Goal: Check status: Check status

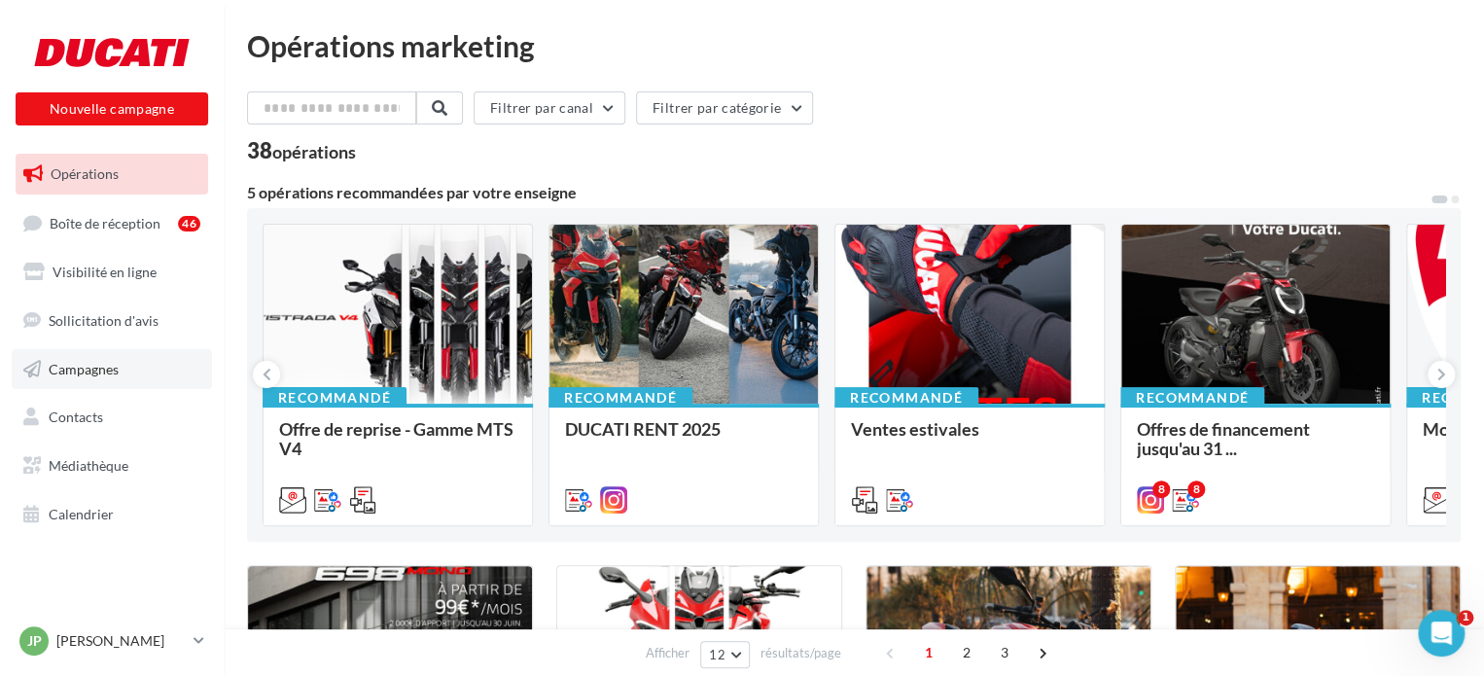
click at [107, 371] on span "Campagnes" at bounding box center [84, 368] width 70 height 17
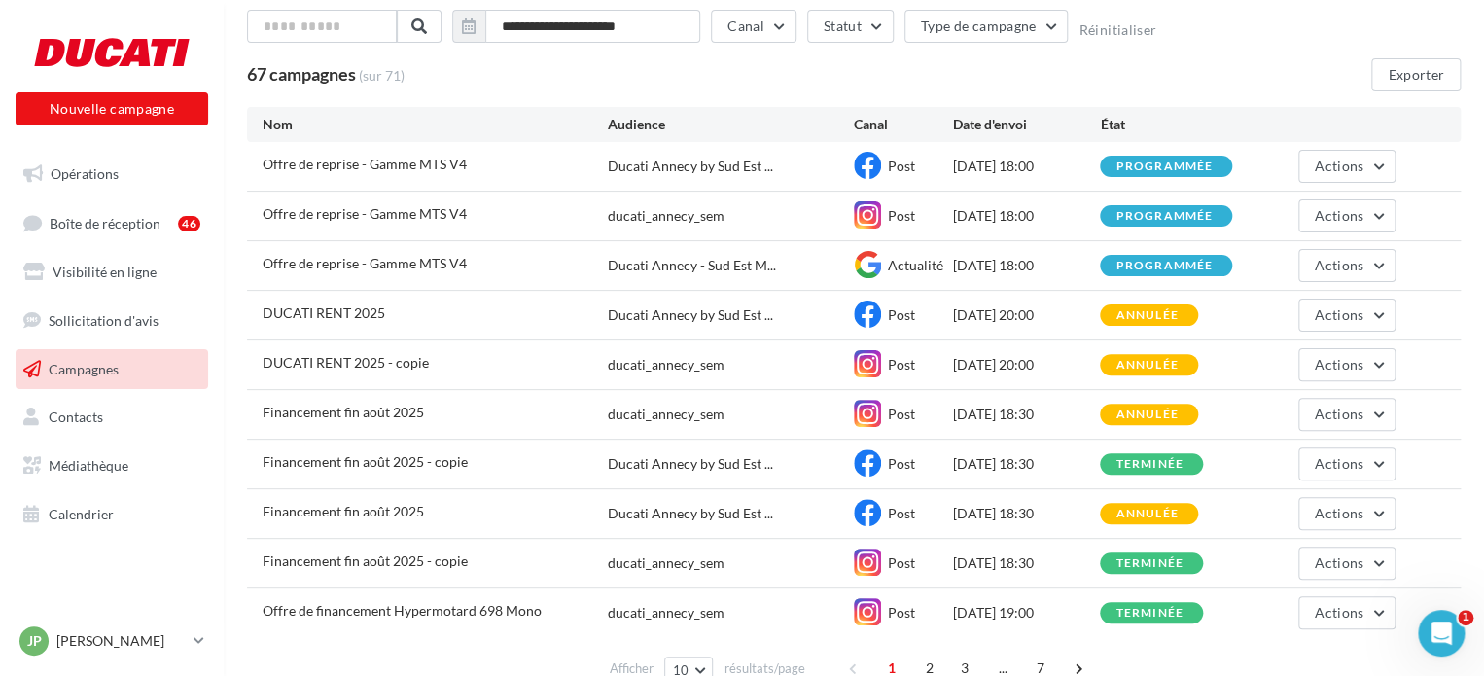
scroll to position [209, 0]
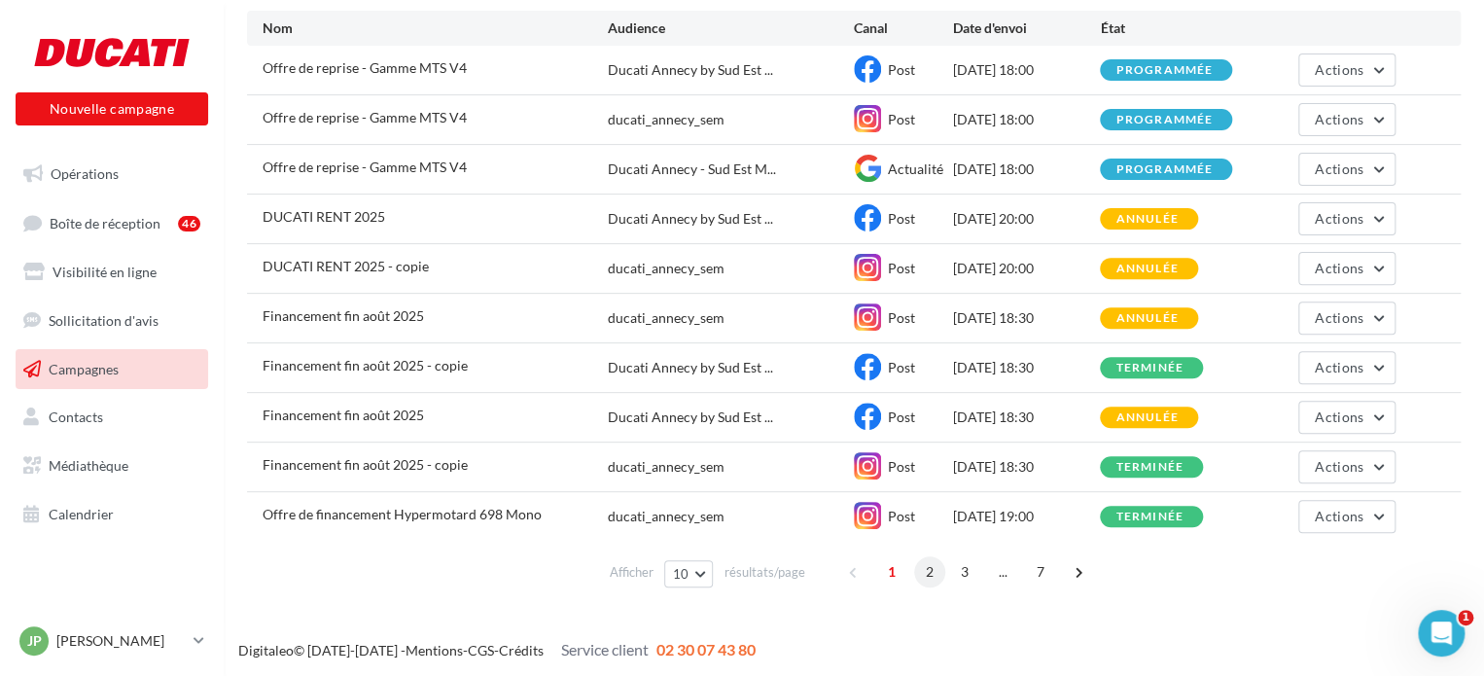
click at [934, 567] on span "2" at bounding box center [929, 571] width 31 height 31
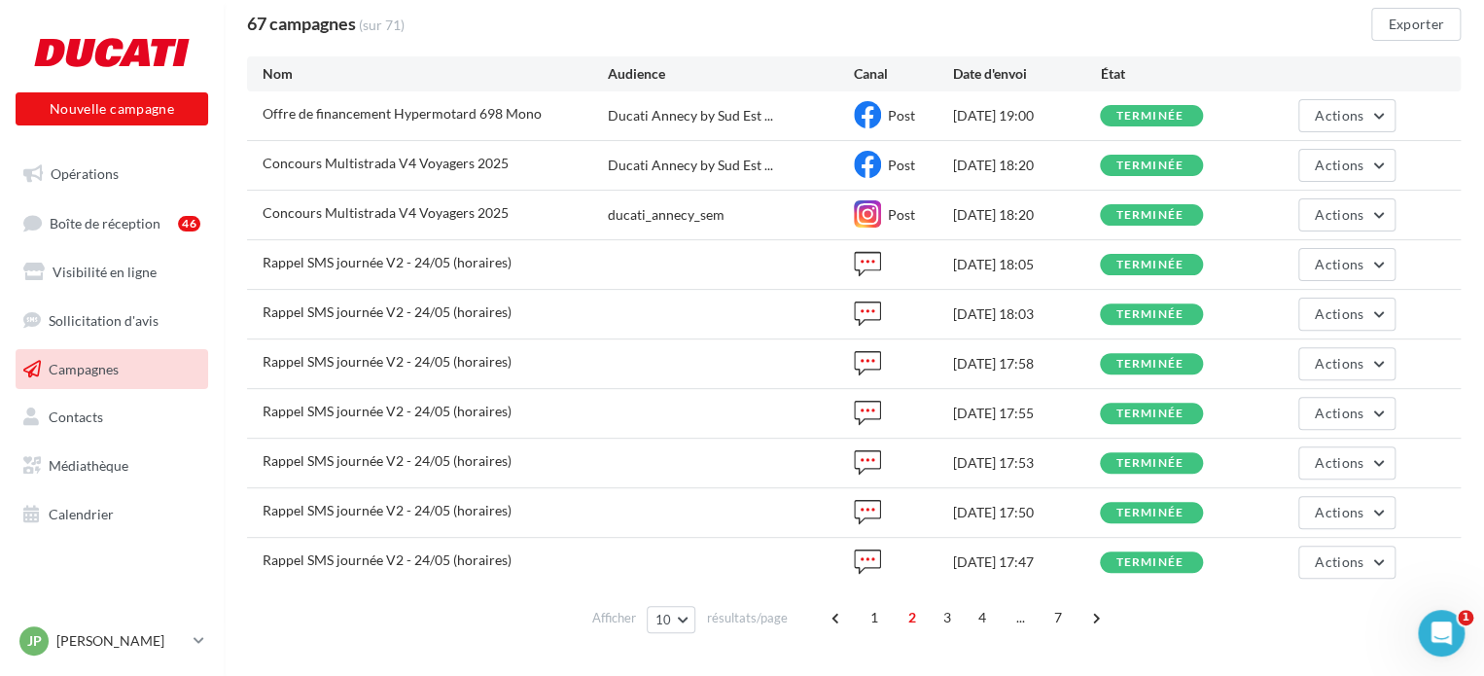
scroll to position [175, 0]
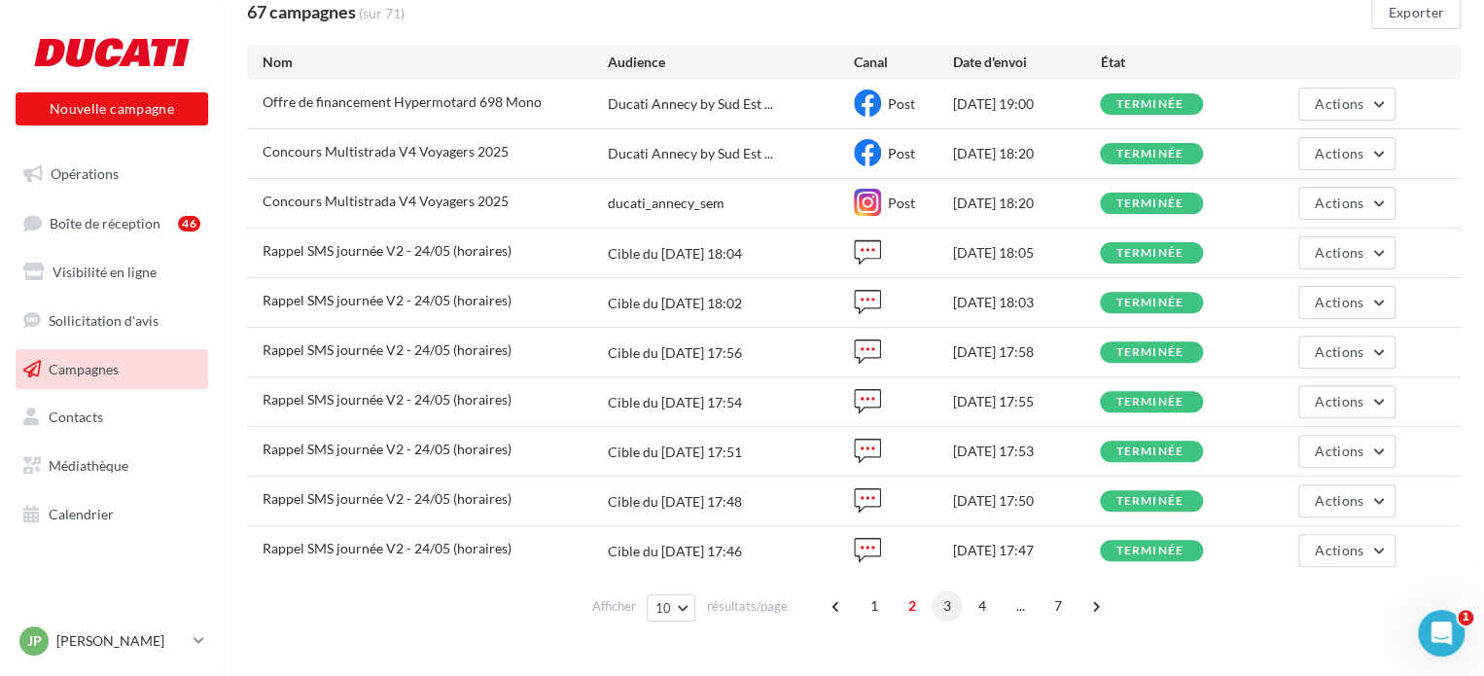
click at [945, 598] on span "3" at bounding box center [947, 605] width 31 height 31
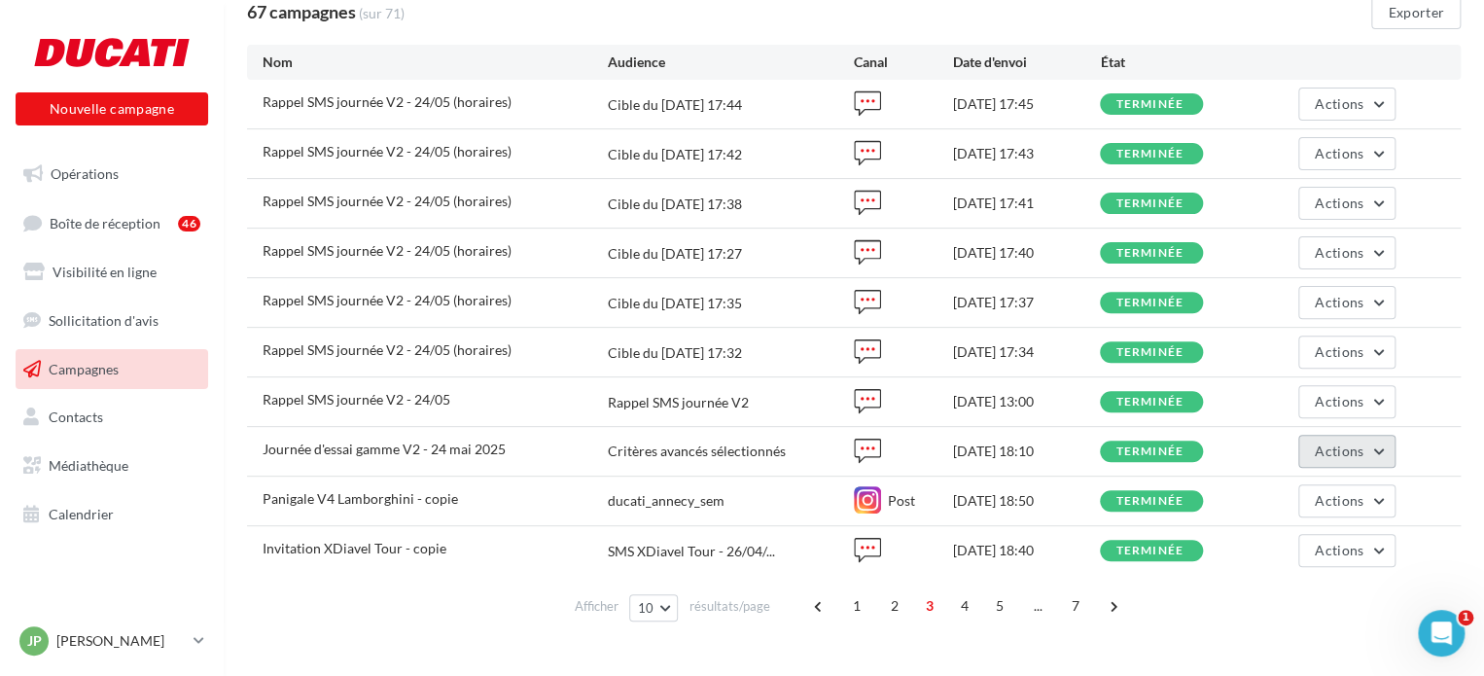
click at [1379, 448] on button "Actions" at bounding box center [1347, 451] width 97 height 33
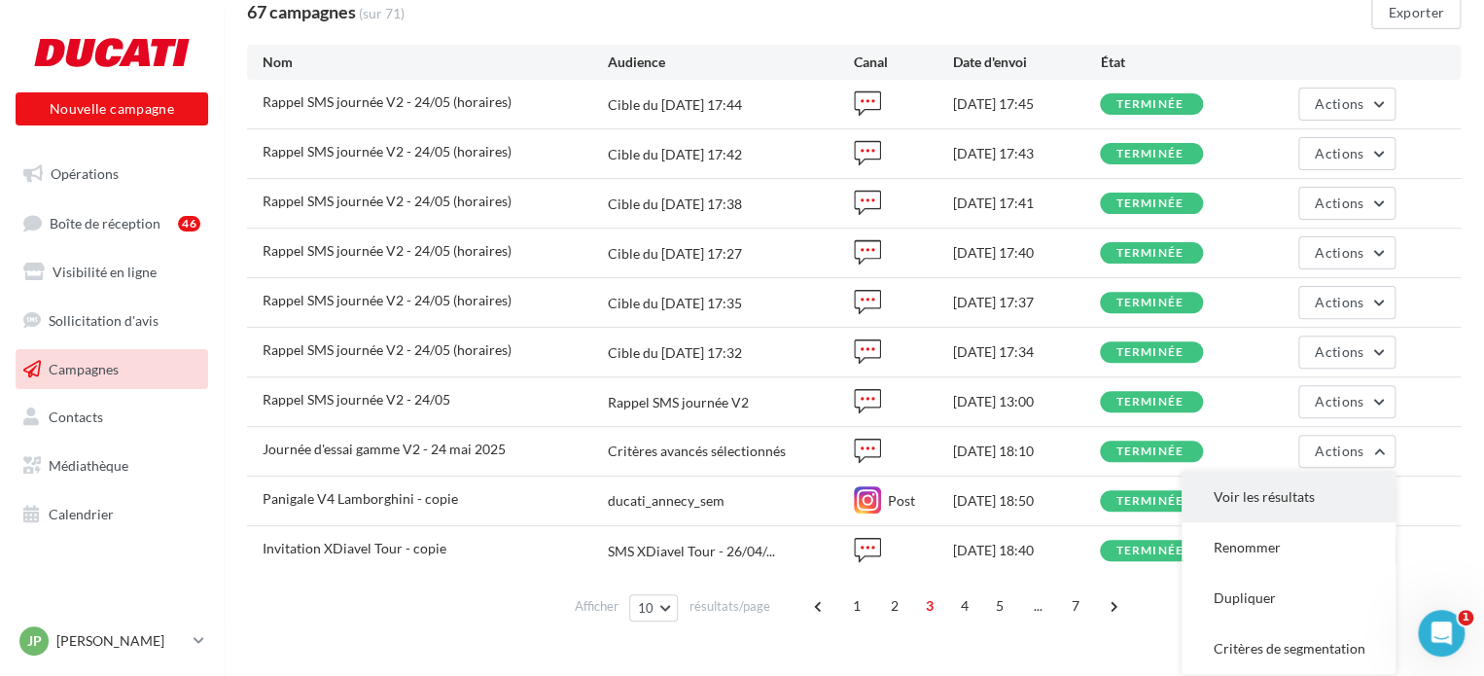
click at [1324, 490] on button "Voir les résultats" at bounding box center [1289, 497] width 214 height 51
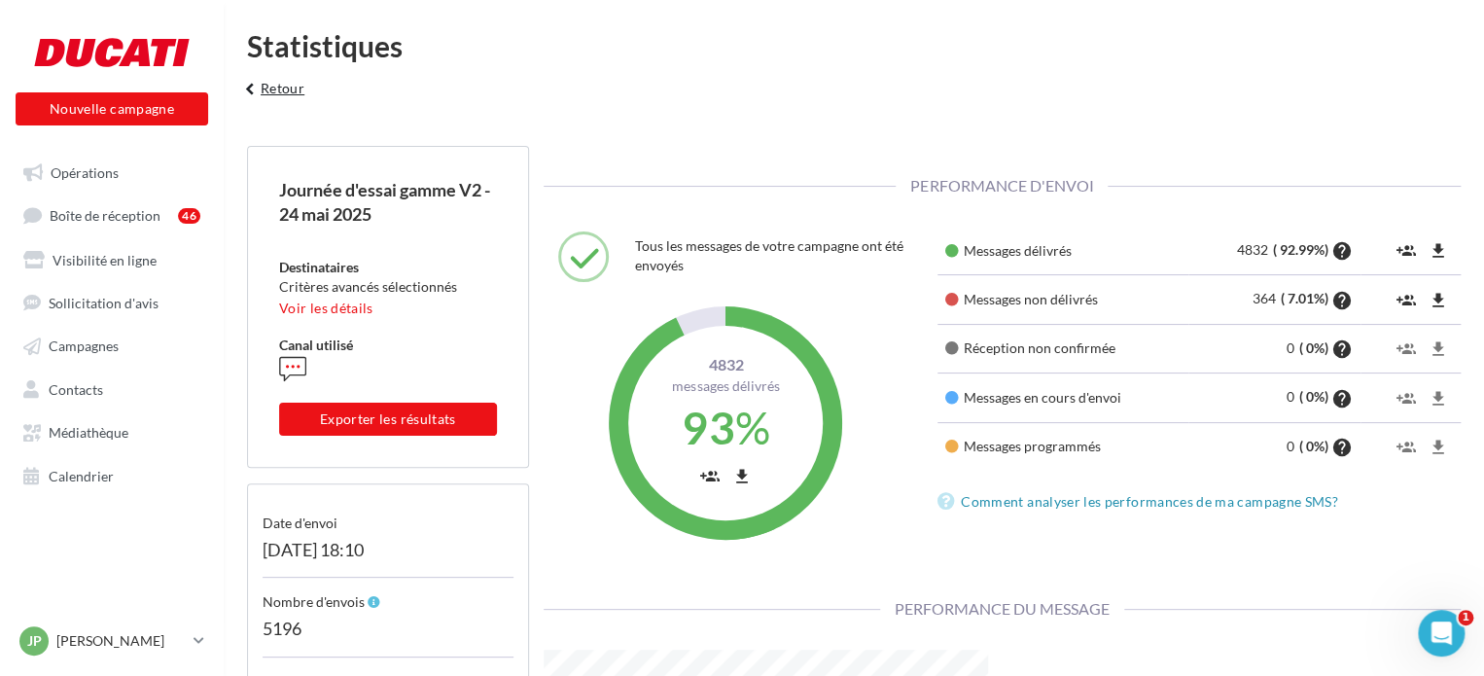
click at [284, 91] on button "keyboard_arrow_left Retour" at bounding box center [272, 95] width 81 height 39
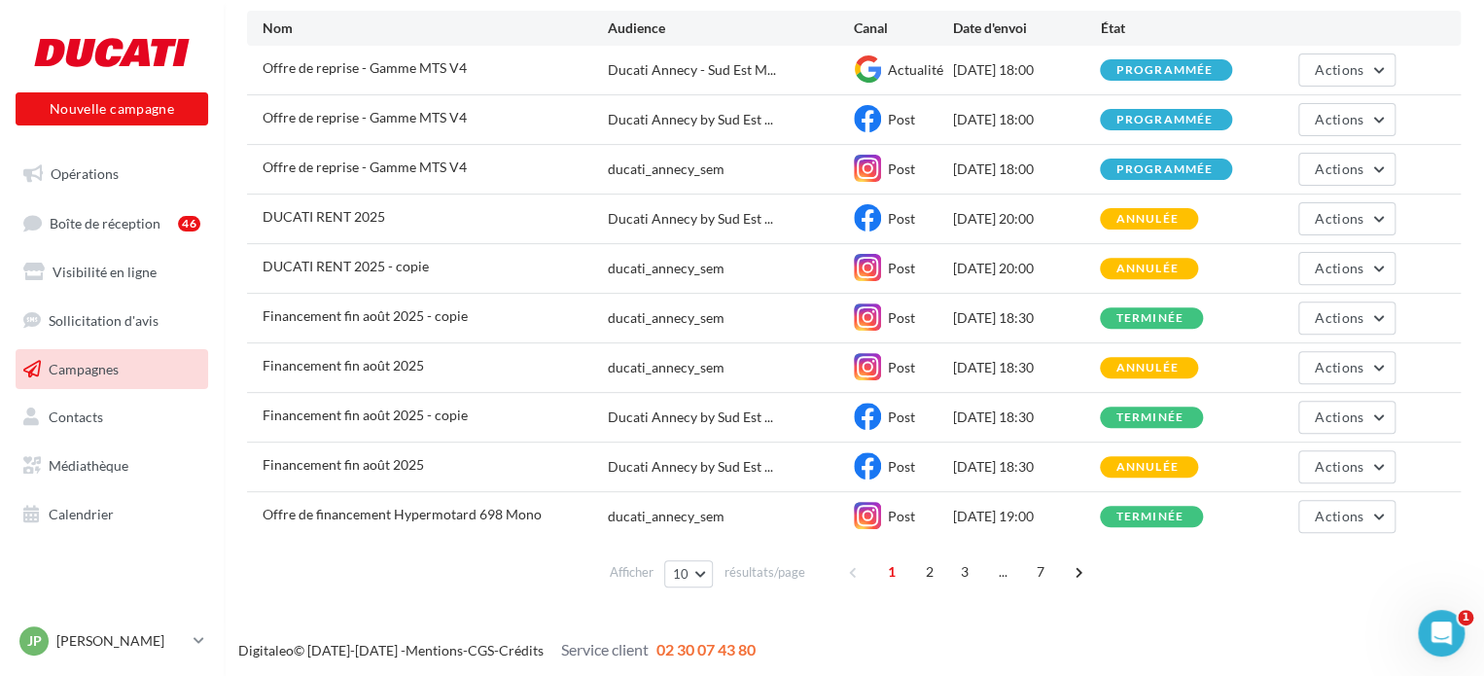
scroll to position [112, 0]
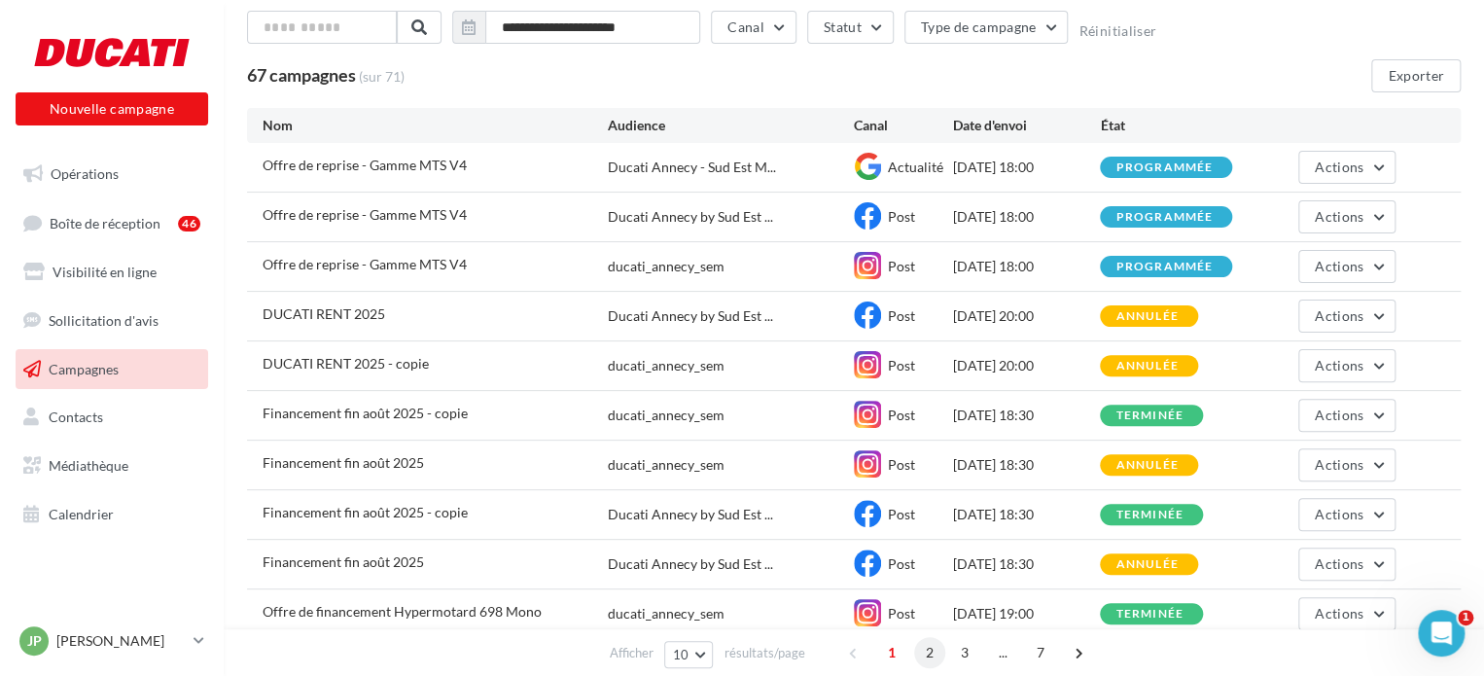
click at [918, 656] on span "2" at bounding box center [929, 652] width 31 height 31
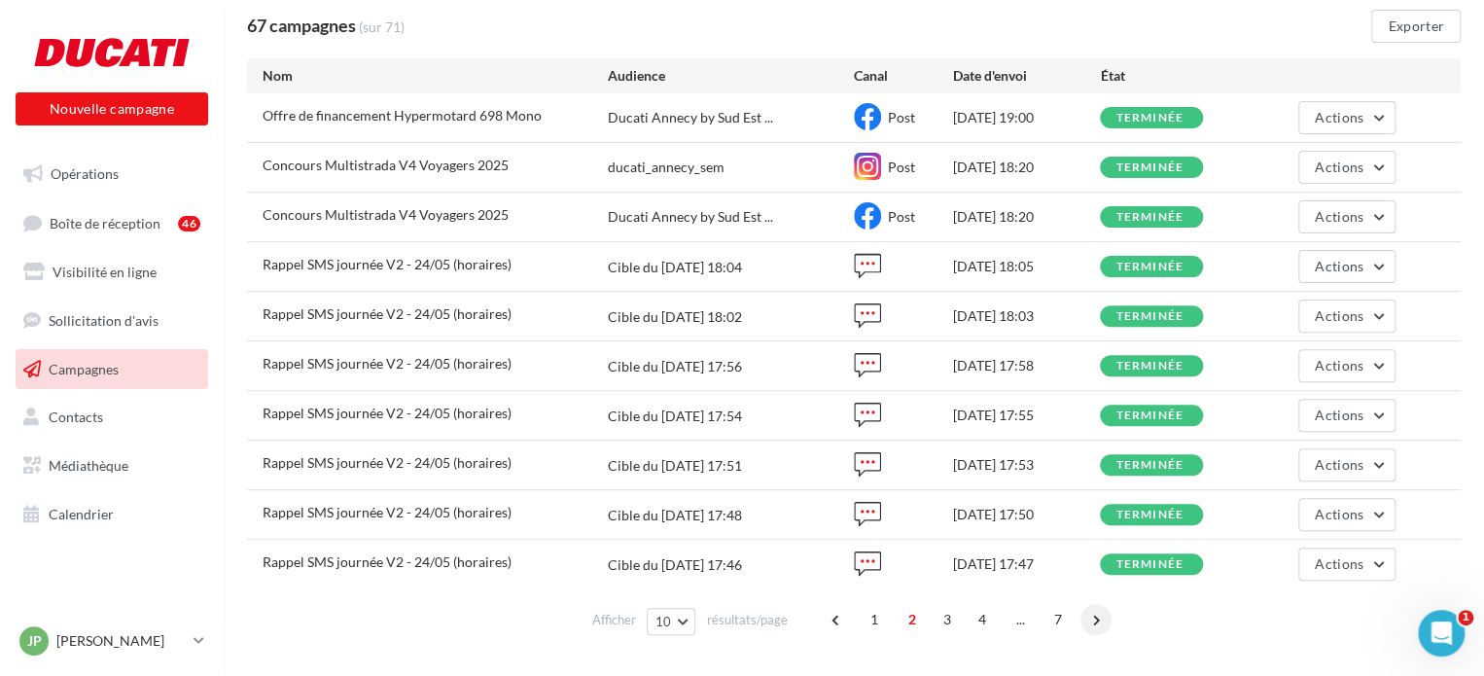
scroll to position [209, 0]
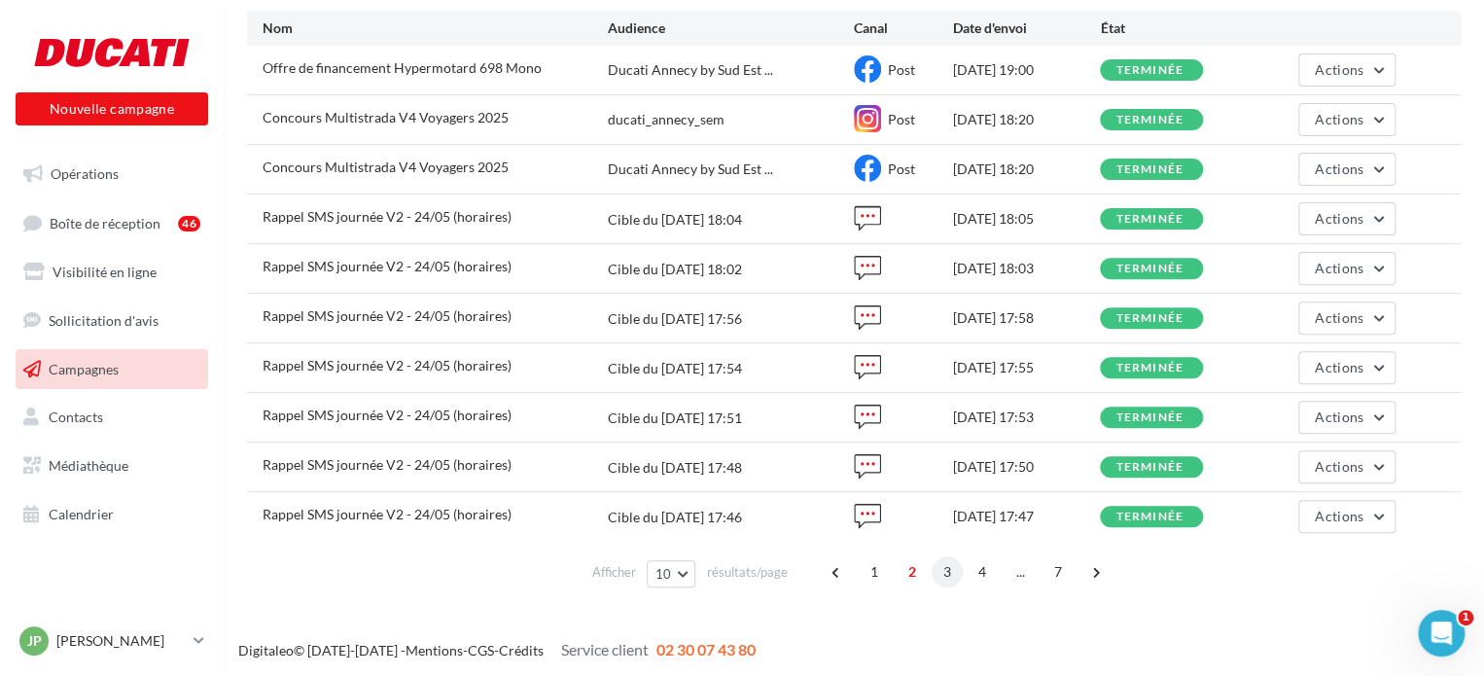
click at [942, 574] on span "3" at bounding box center [947, 571] width 31 height 31
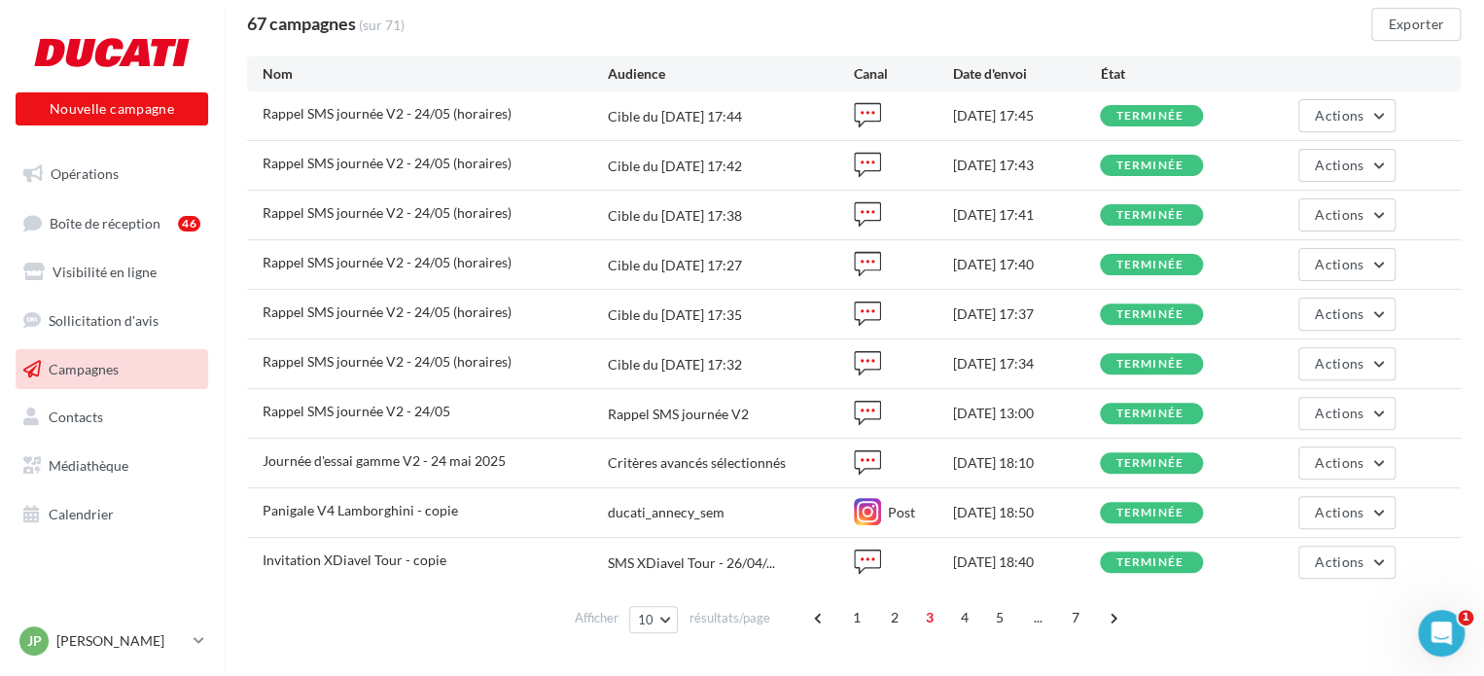
scroll to position [175, 0]
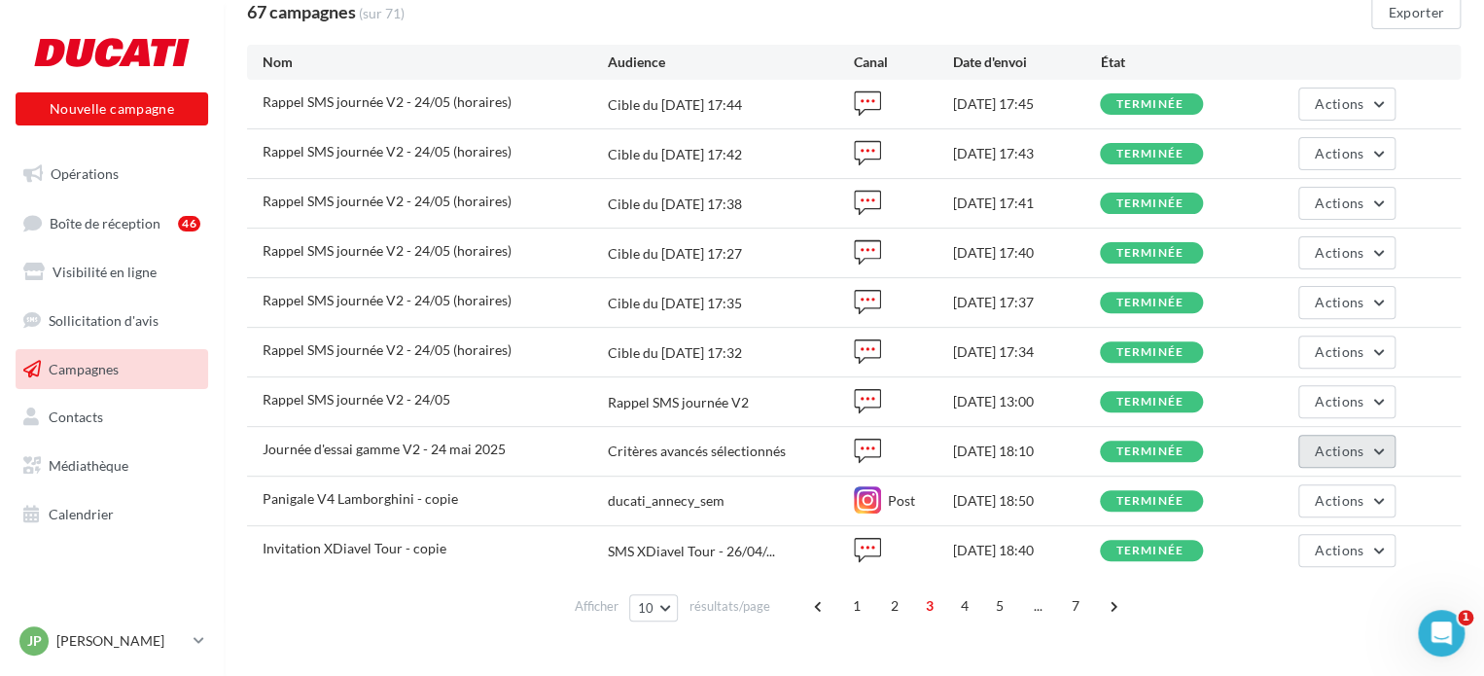
click at [1333, 436] on button "Actions" at bounding box center [1347, 451] width 97 height 33
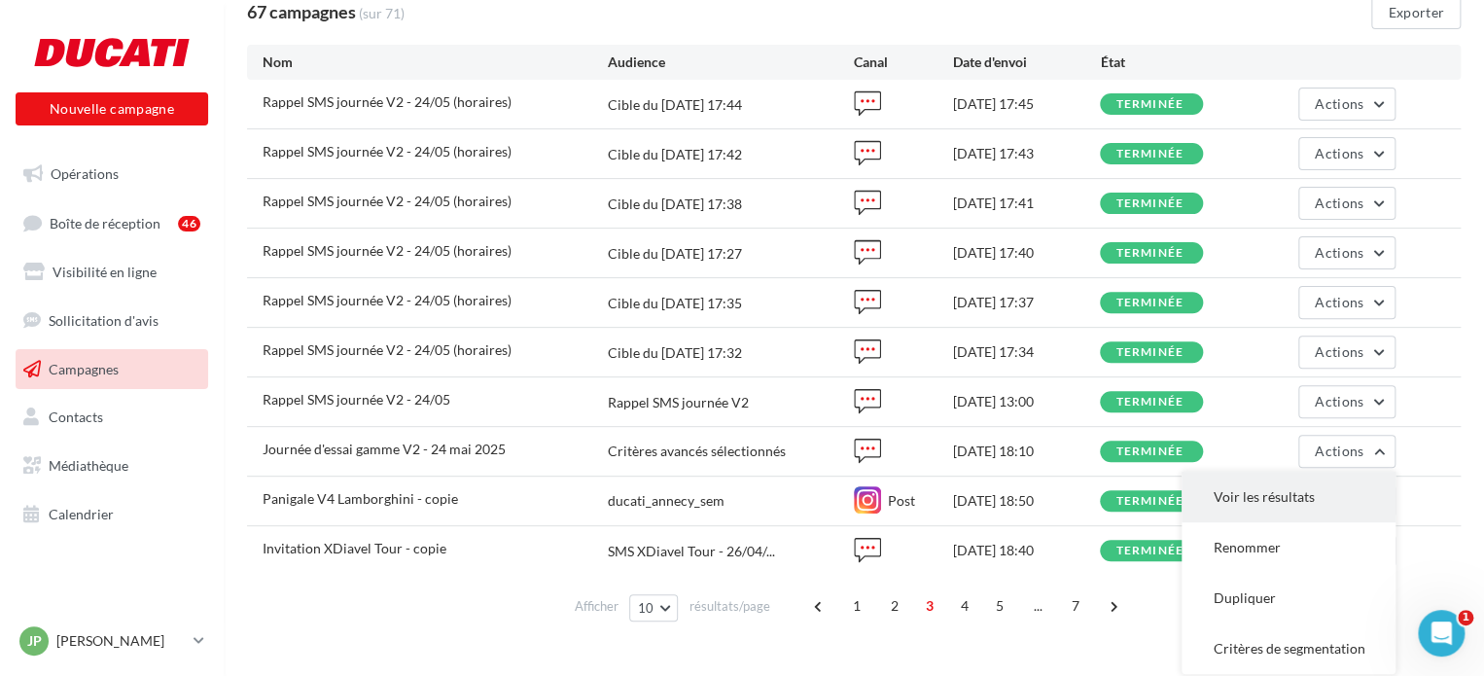
click at [1296, 501] on button "Voir les résultats" at bounding box center [1289, 497] width 214 height 51
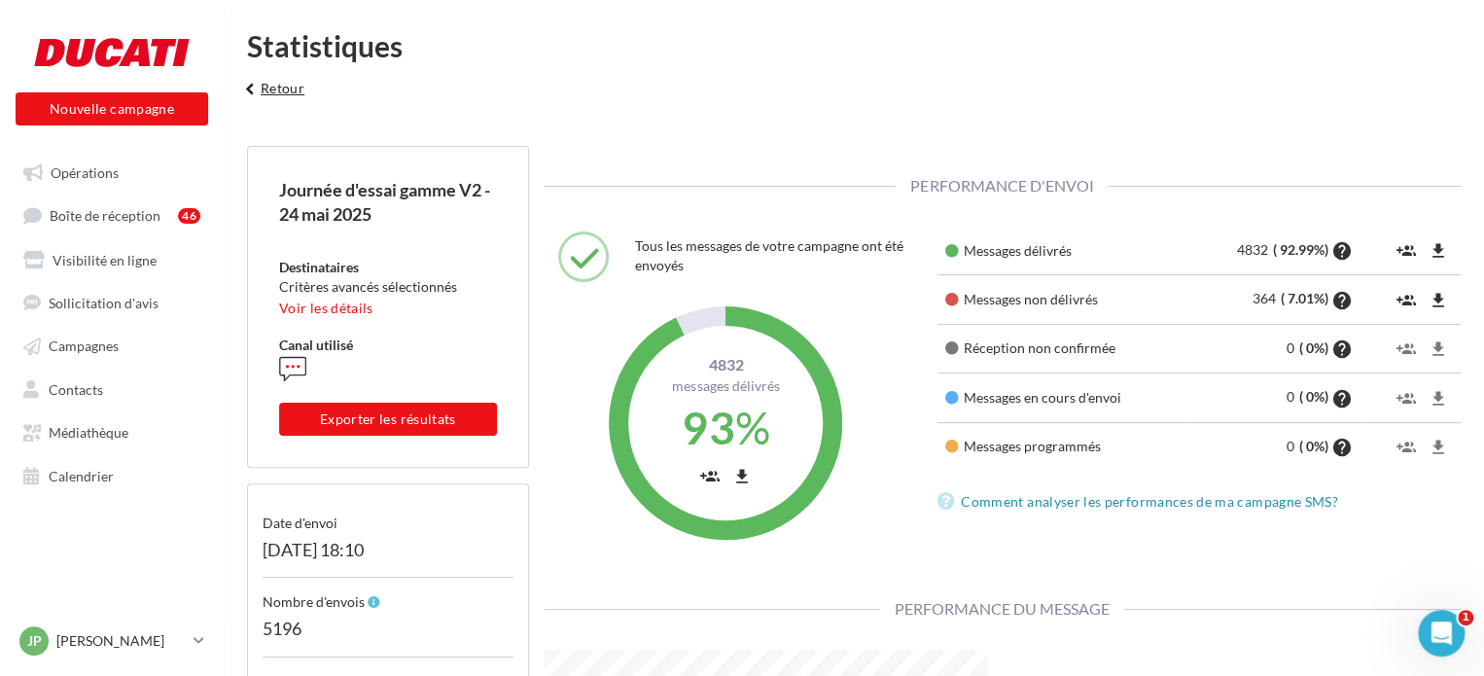
click at [292, 93] on button "keyboard_arrow_left Retour" at bounding box center [272, 95] width 81 height 39
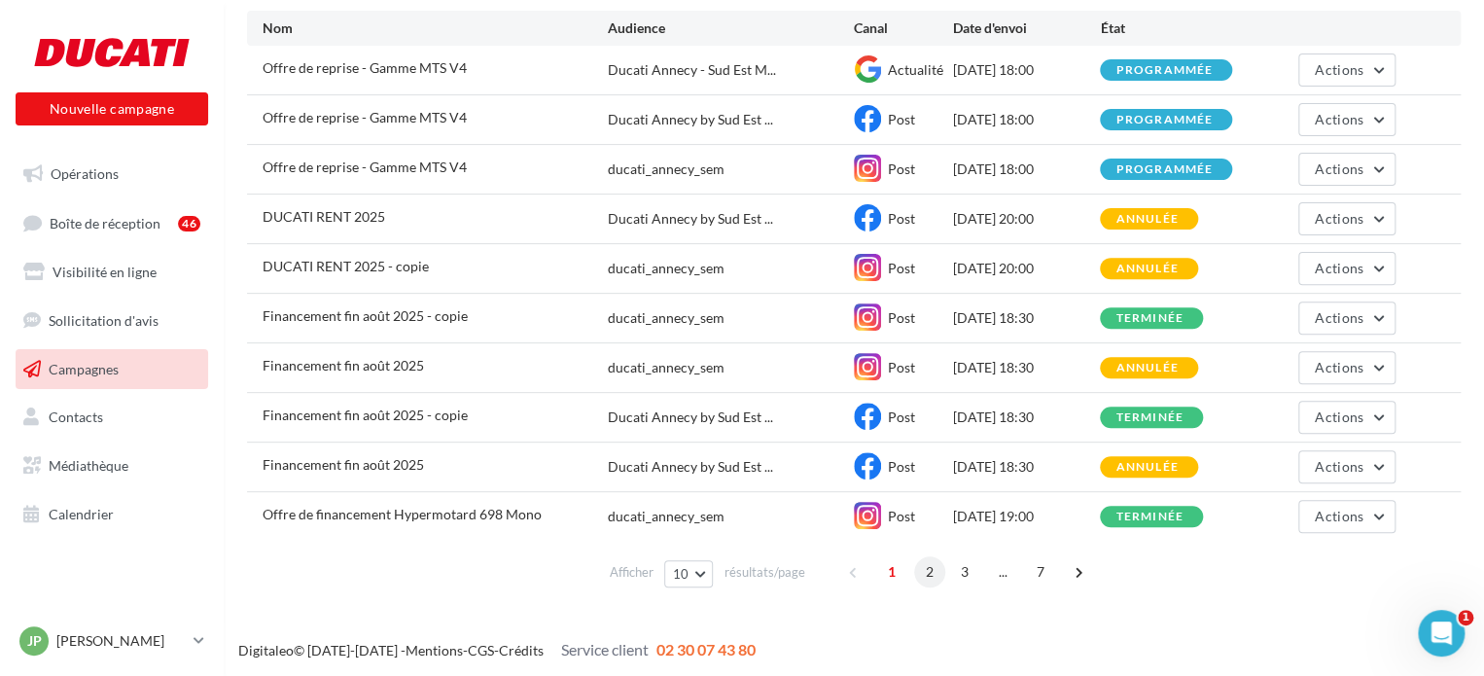
click at [916, 563] on span "2" at bounding box center [929, 571] width 31 height 31
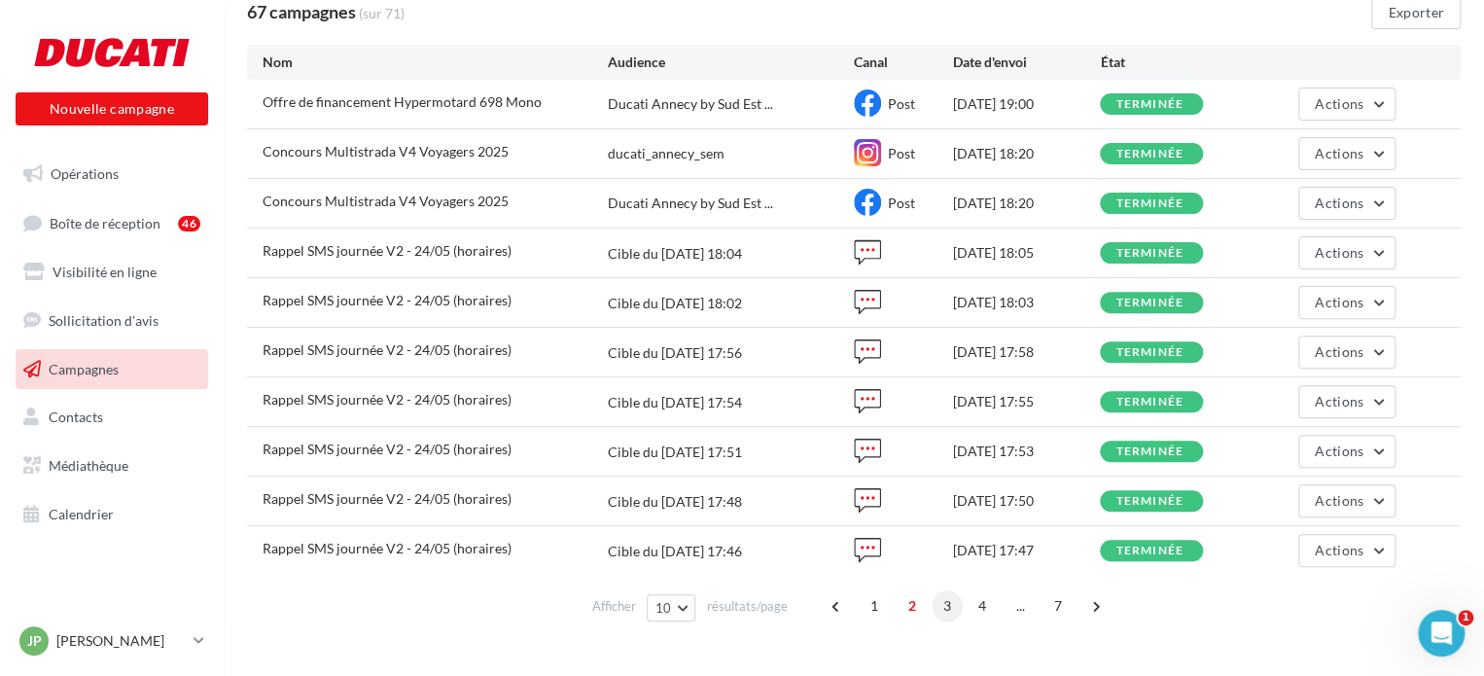
click at [945, 609] on span "3" at bounding box center [947, 605] width 31 height 31
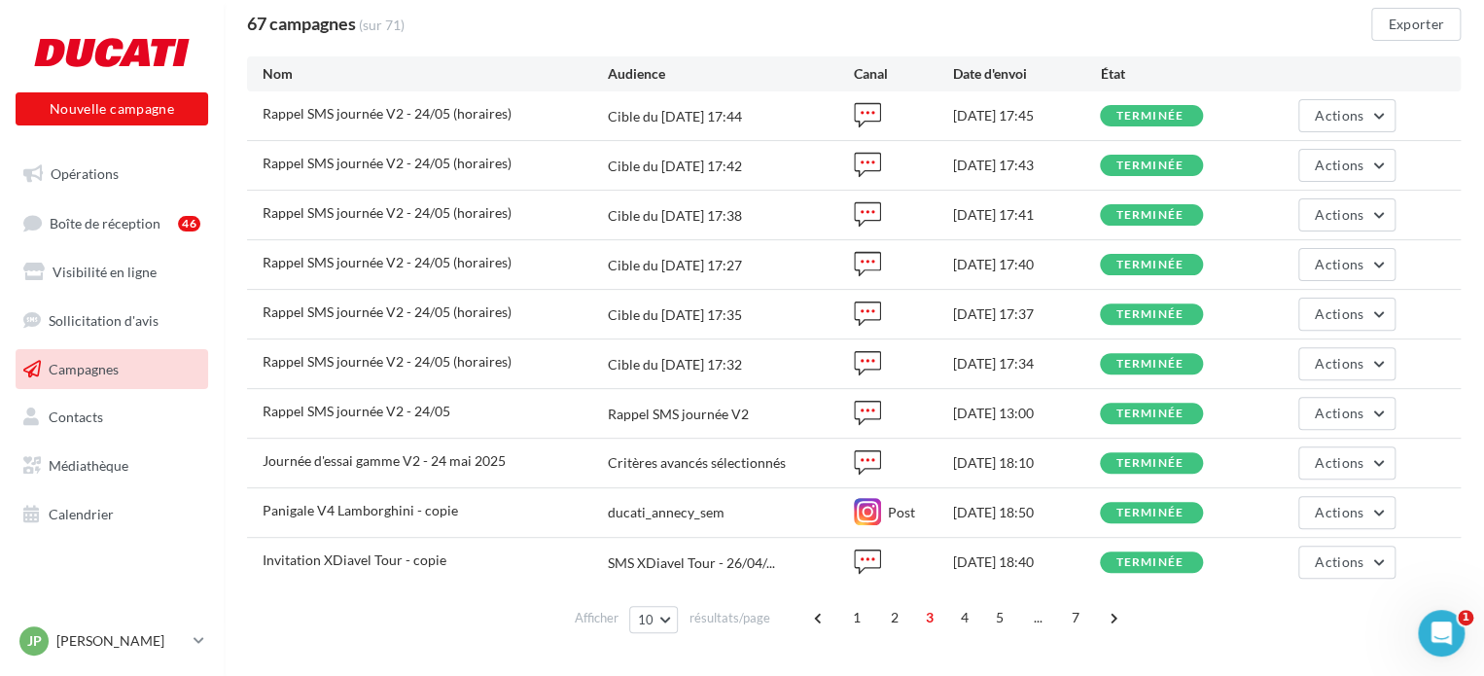
scroll to position [175, 0]
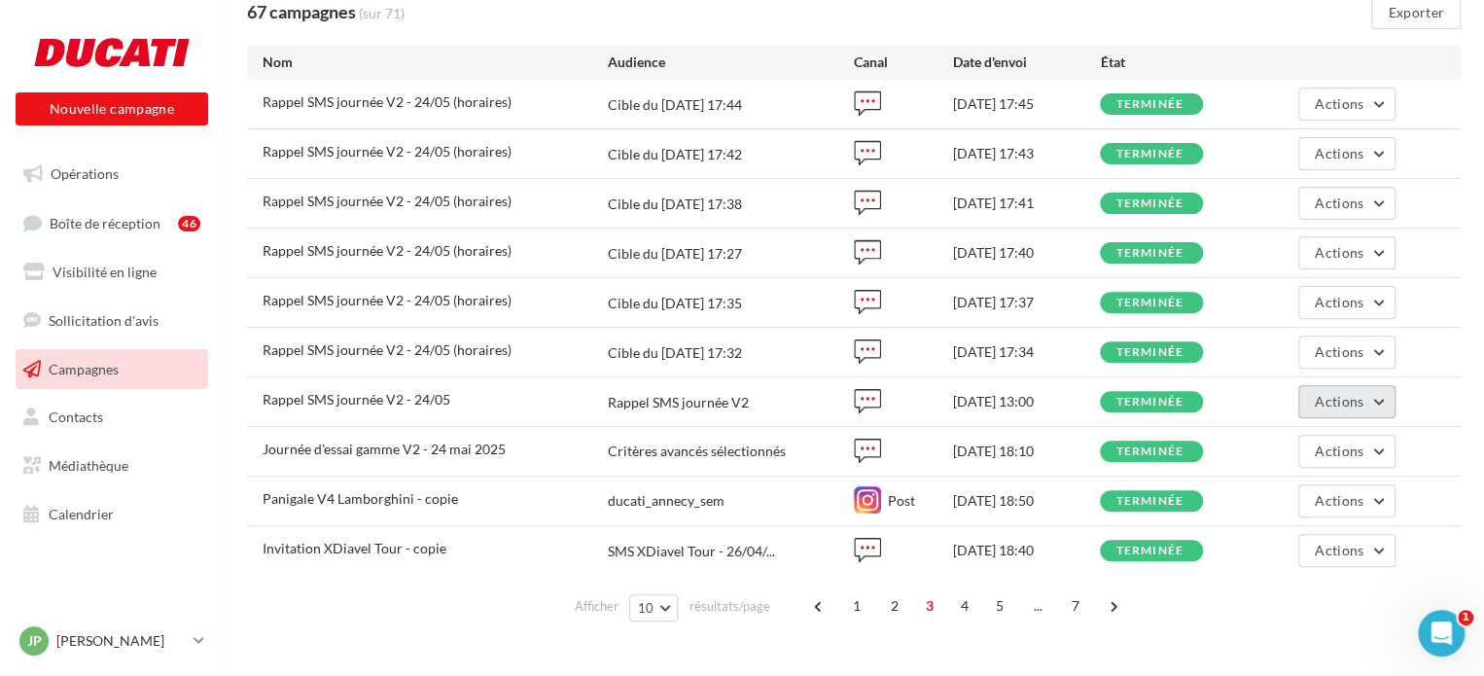
click at [1319, 408] on button "Actions" at bounding box center [1347, 401] width 97 height 33
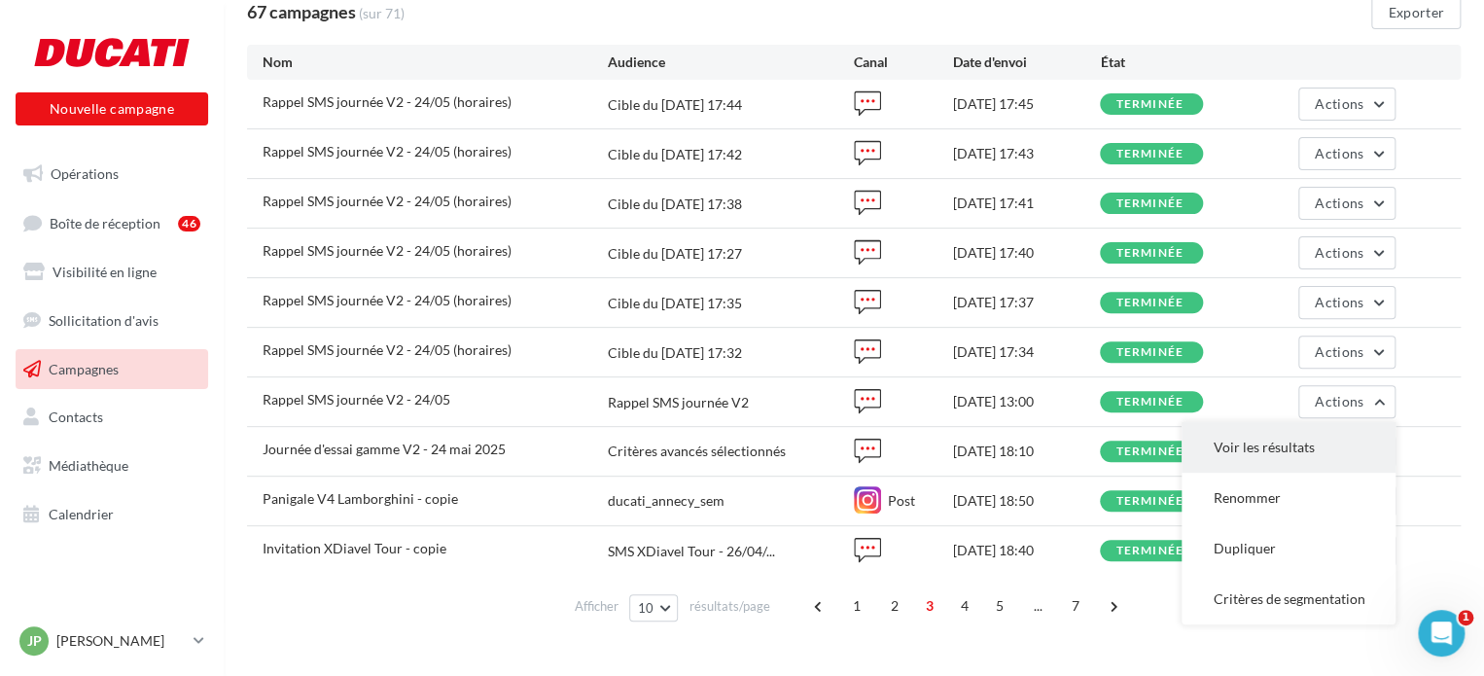
click at [1261, 438] on button "Voir les résultats" at bounding box center [1289, 447] width 214 height 51
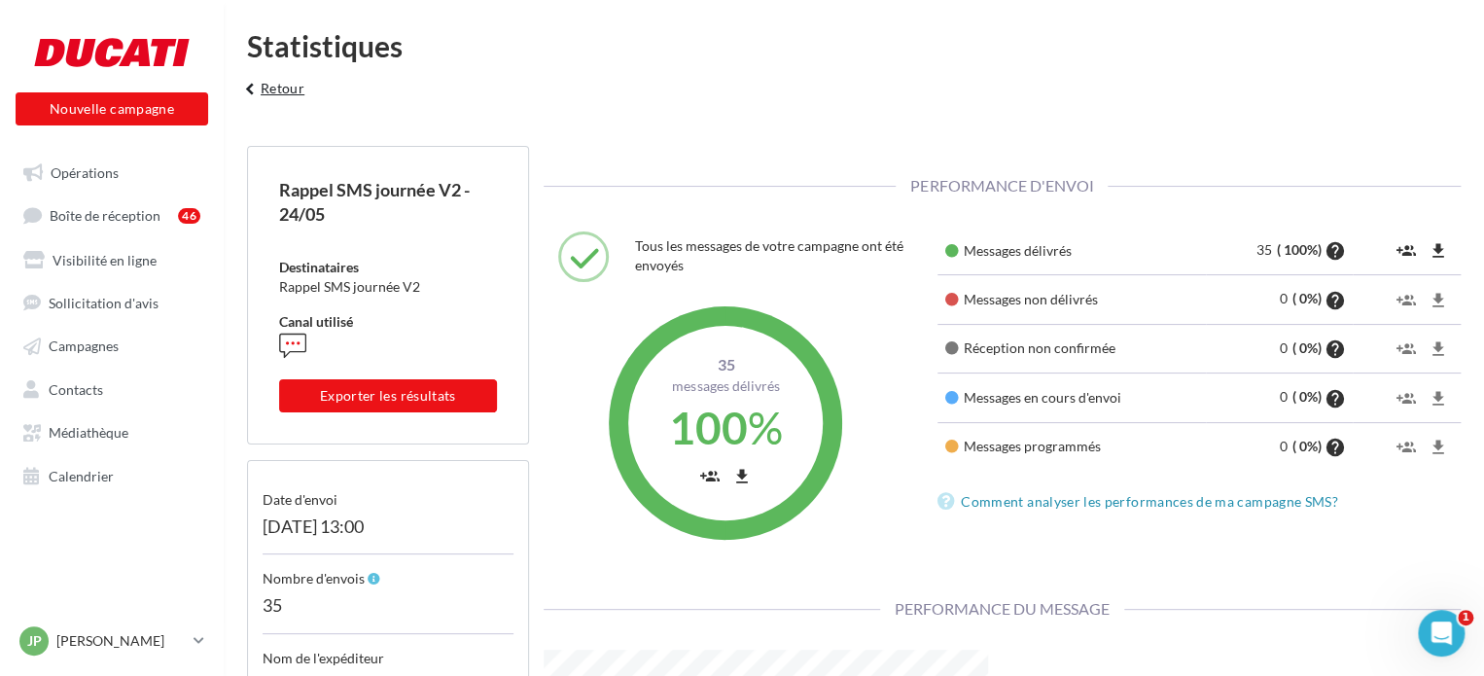
click at [276, 89] on button "keyboard_arrow_left Retour" at bounding box center [272, 95] width 81 height 39
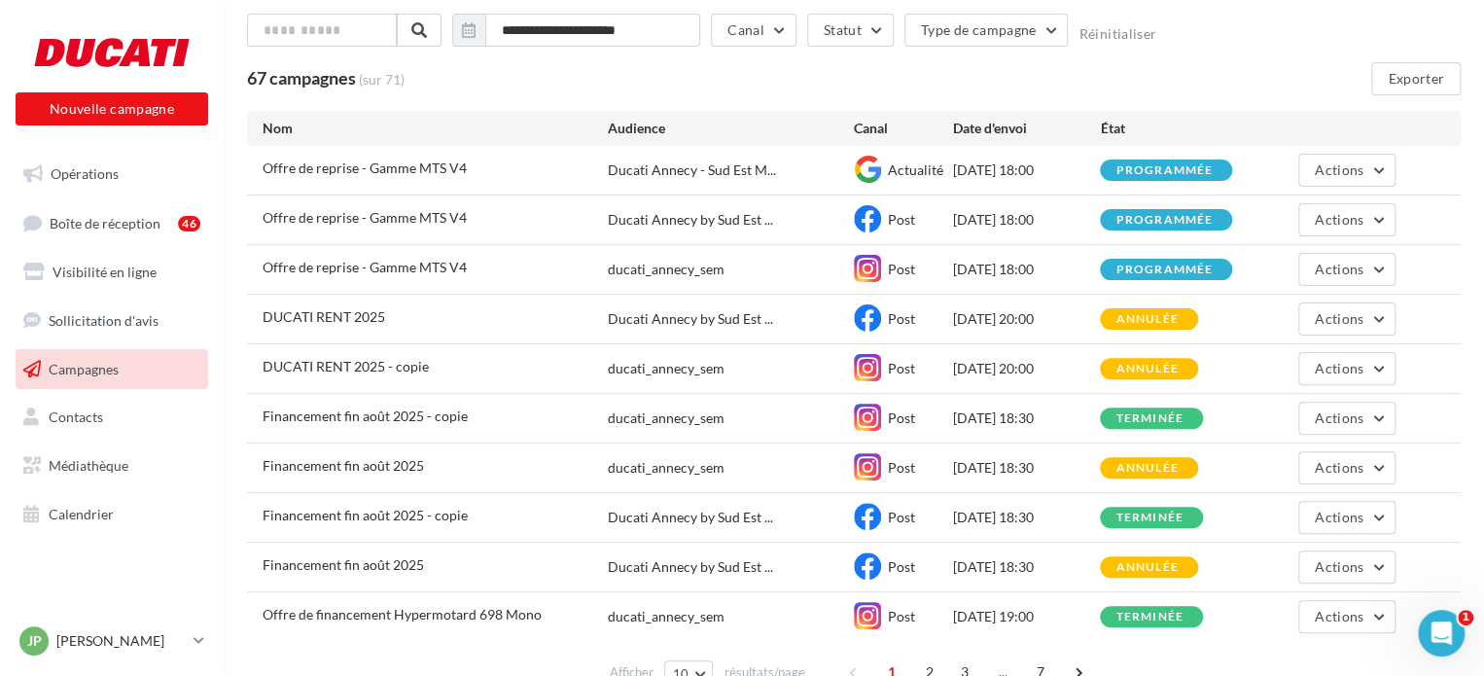
scroll to position [209, 0]
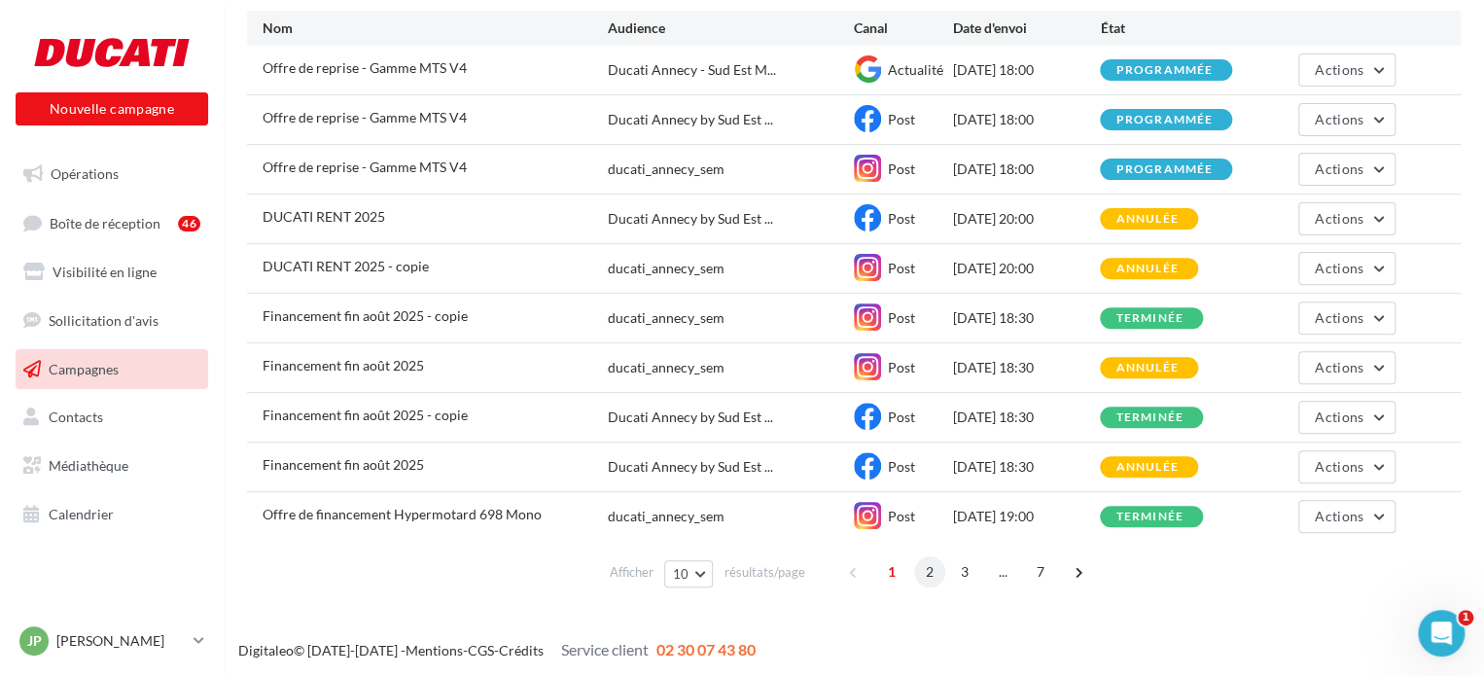
click at [939, 572] on span "2" at bounding box center [929, 571] width 31 height 31
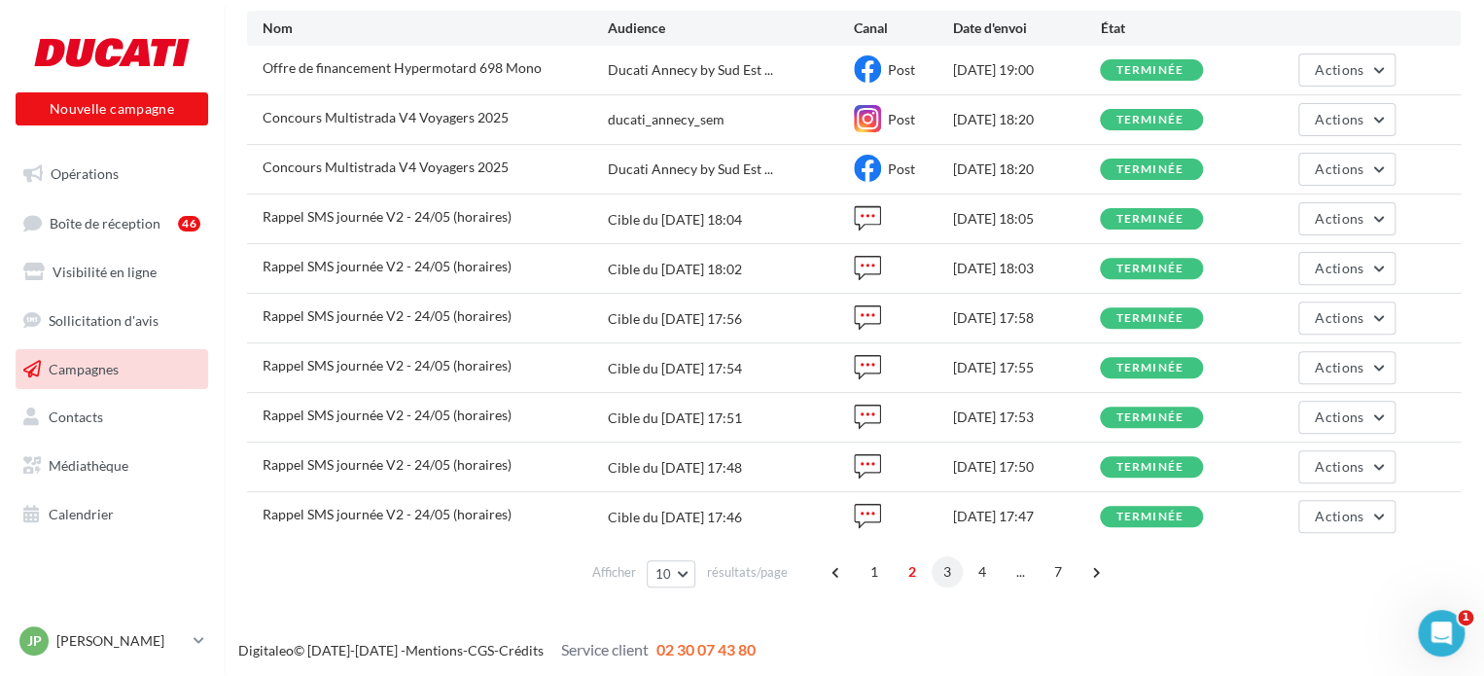
click at [947, 575] on span "3" at bounding box center [947, 571] width 31 height 31
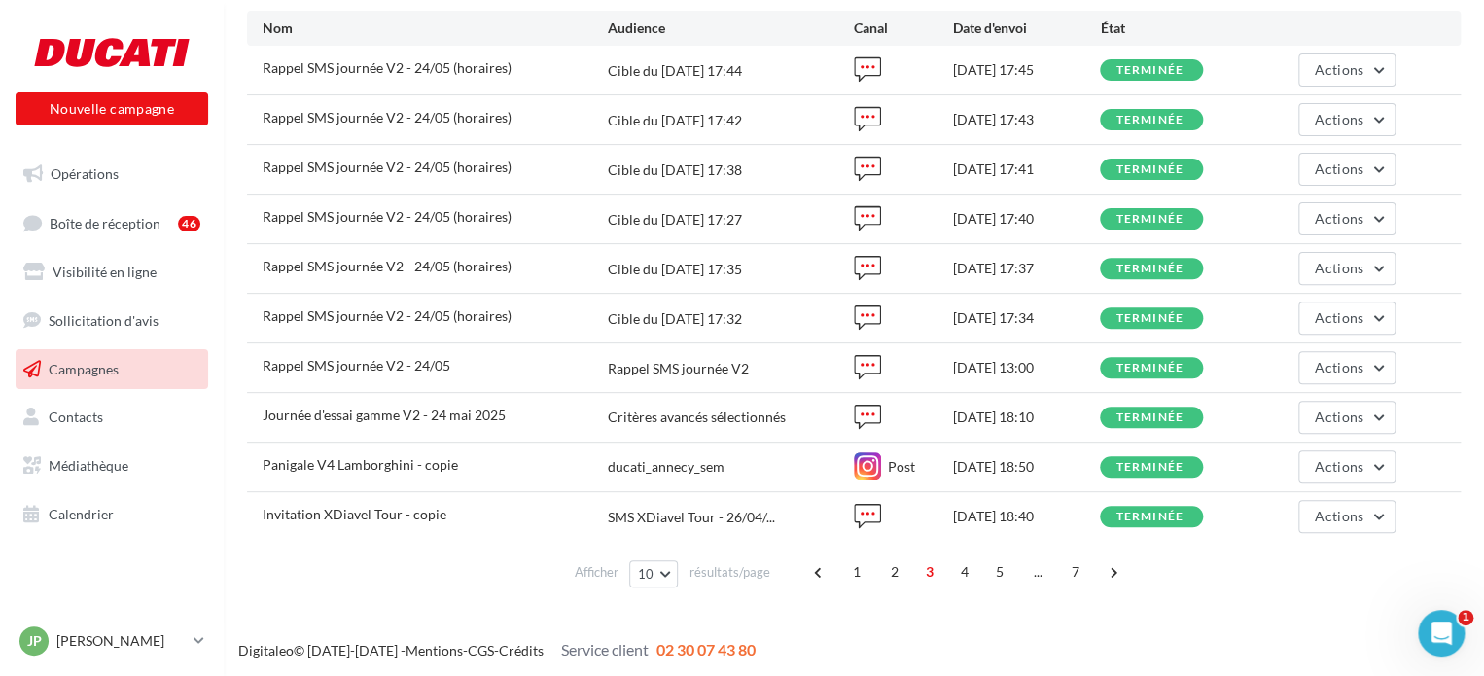
click at [1324, 385] on div "Rappel SMS journée V2 - 24/05 Rappel SMS journée V2 23/05/2025 13:00 terminée A…" at bounding box center [854, 367] width 1214 height 49
click at [1335, 410] on span "Actions" at bounding box center [1339, 417] width 49 height 17
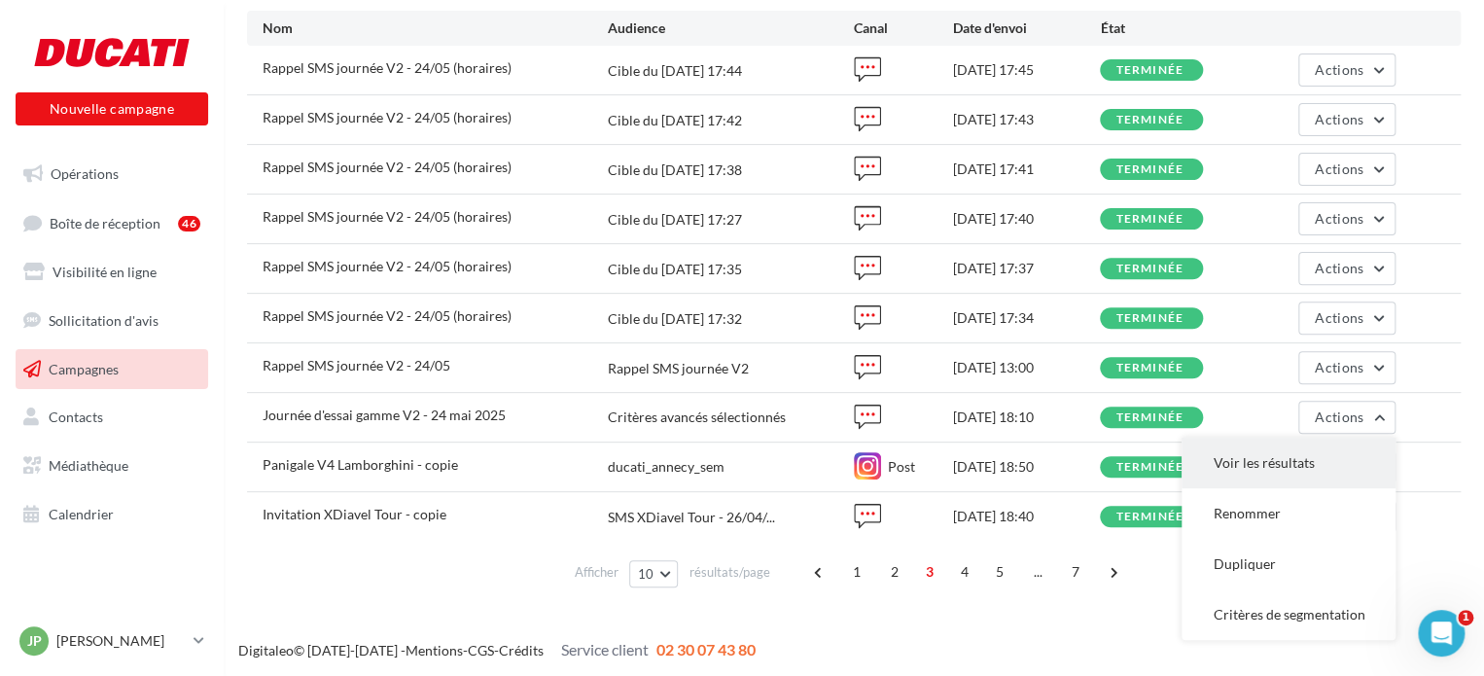
click at [1266, 464] on button "Voir les résultats" at bounding box center [1289, 463] width 214 height 51
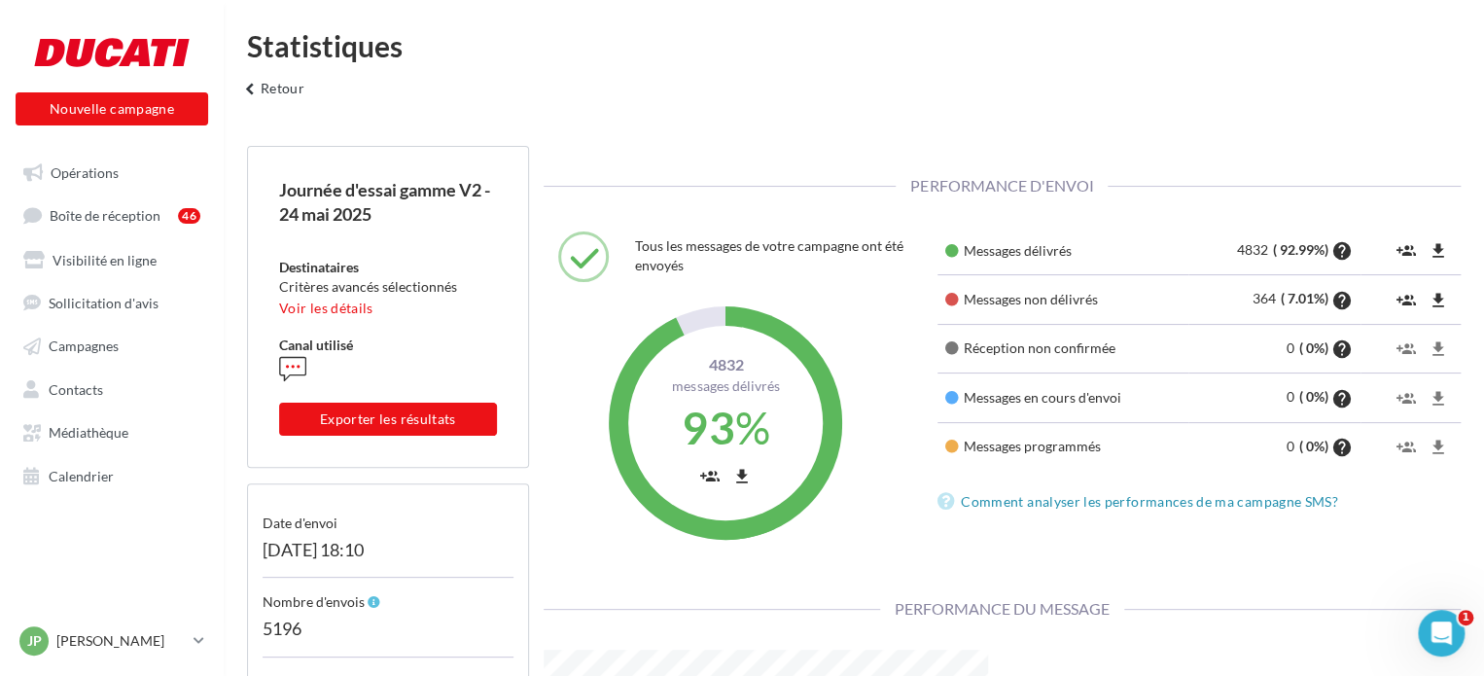
scroll to position [296, 474]
click at [269, 73] on div "Statistiques keyboard_arrow_left Retour" at bounding box center [854, 73] width 1261 height 84
click at [272, 90] on button "keyboard_arrow_left Retour" at bounding box center [272, 95] width 81 height 39
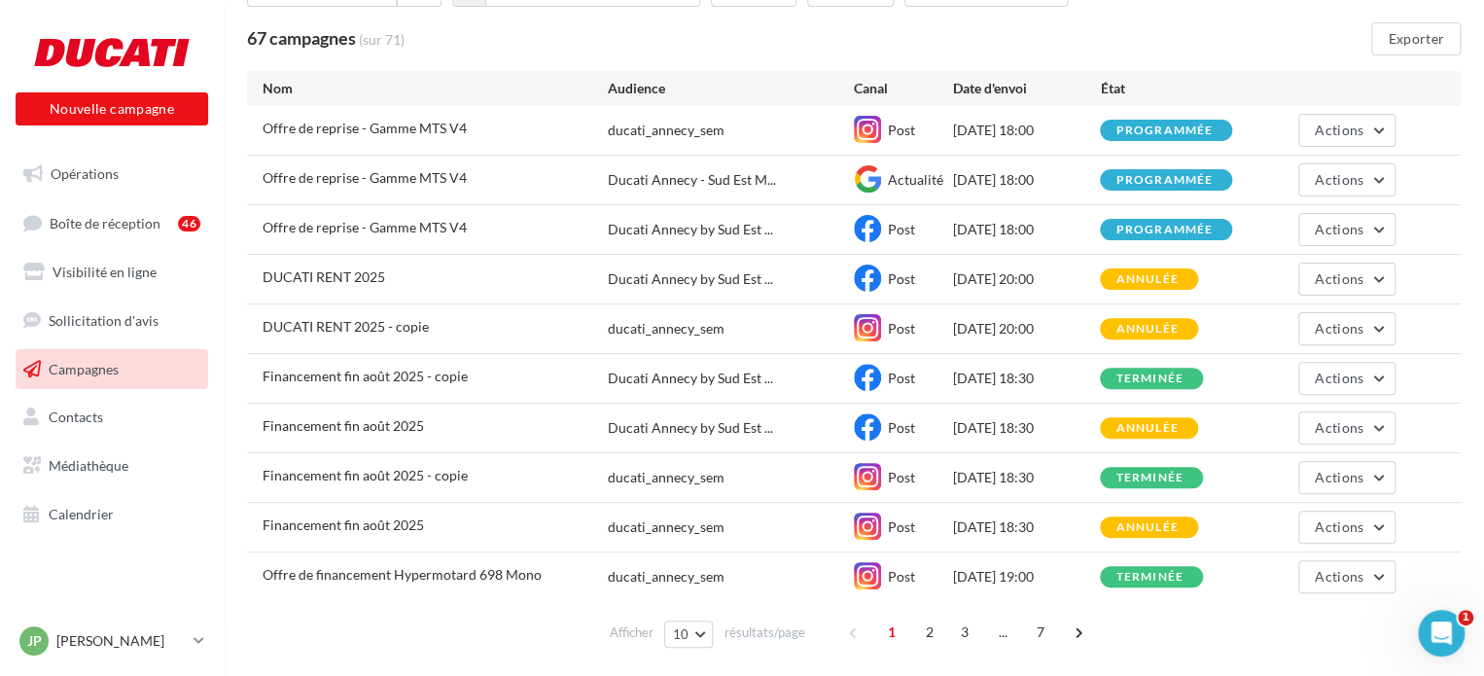
scroll to position [195, 0]
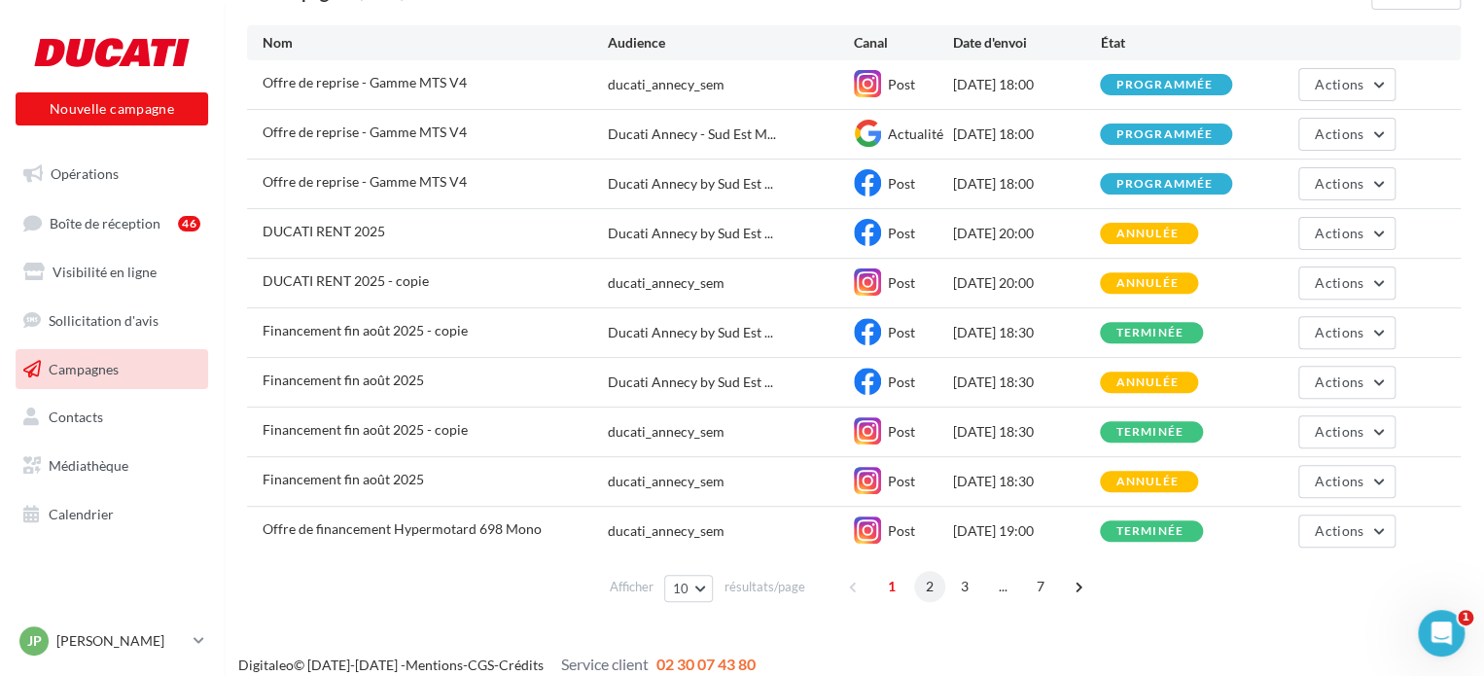
click at [921, 585] on span "2" at bounding box center [929, 586] width 31 height 31
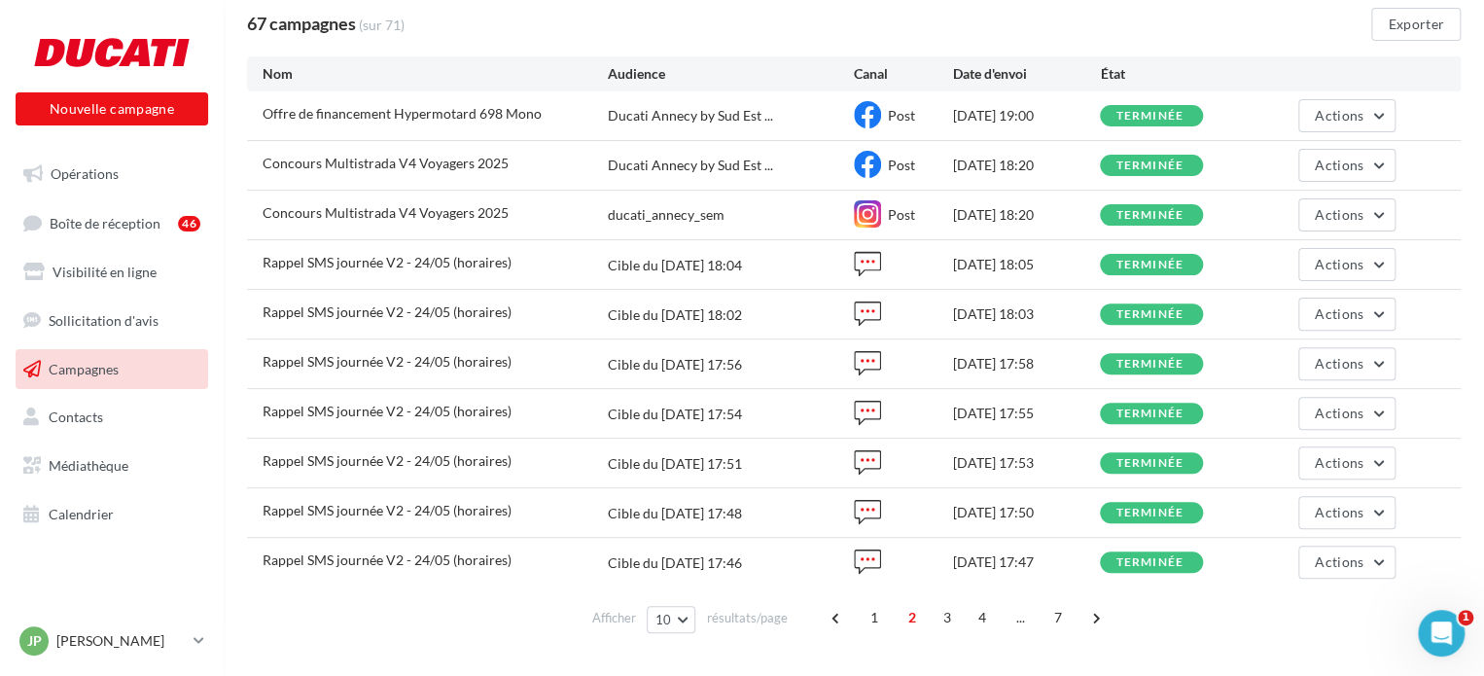
scroll to position [175, 0]
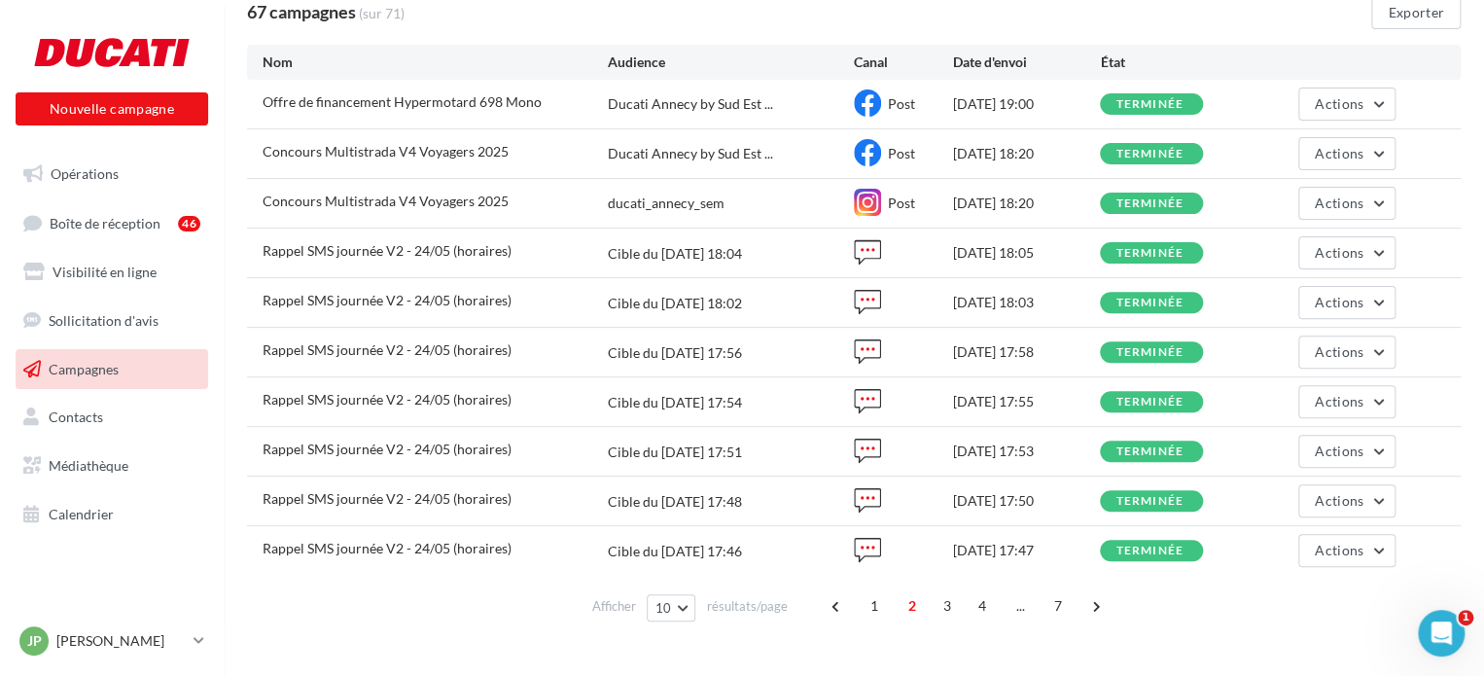
click at [1387, 60] on div "Nom Audience Canal Date d'envoi État" at bounding box center [854, 62] width 1183 height 19
